Goal: Find specific page/section: Find specific page/section

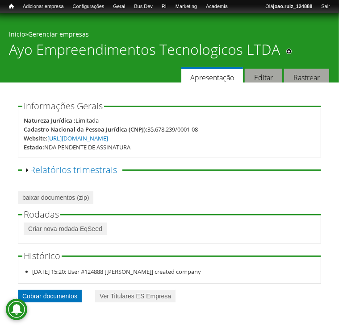
click at [55, 299] on link "Cobrar documentos" at bounding box center [50, 296] width 64 height 12
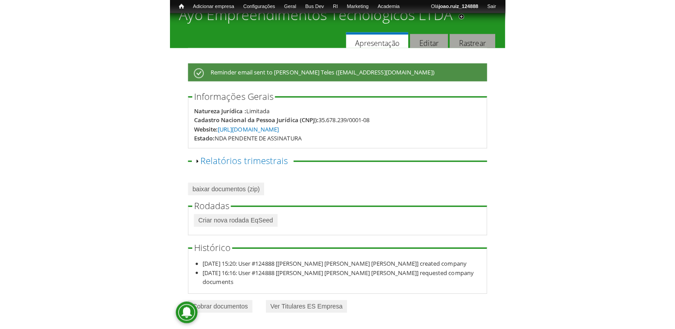
scroll to position [4, 0]
